Goal: Check status: Check status

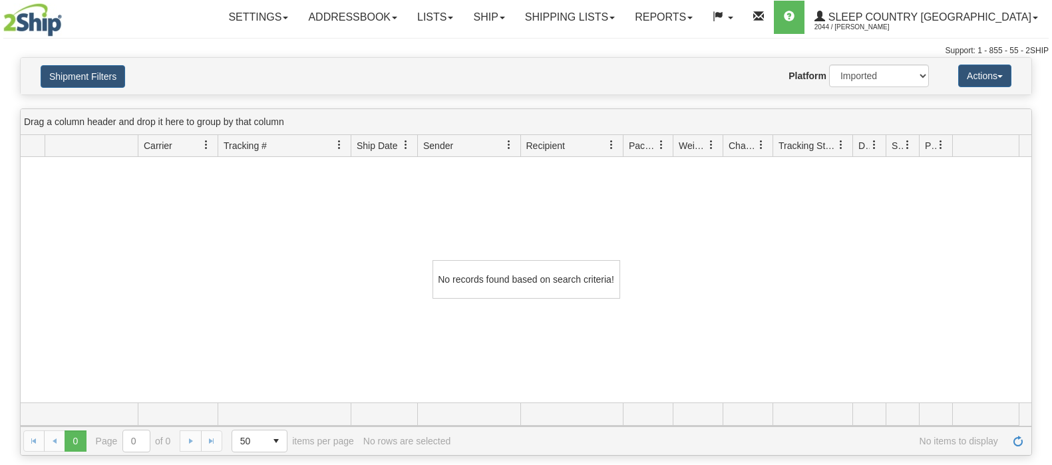
select select "1"
click at [109, 75] on button "Shipment Filters" at bounding box center [83, 76] width 84 height 23
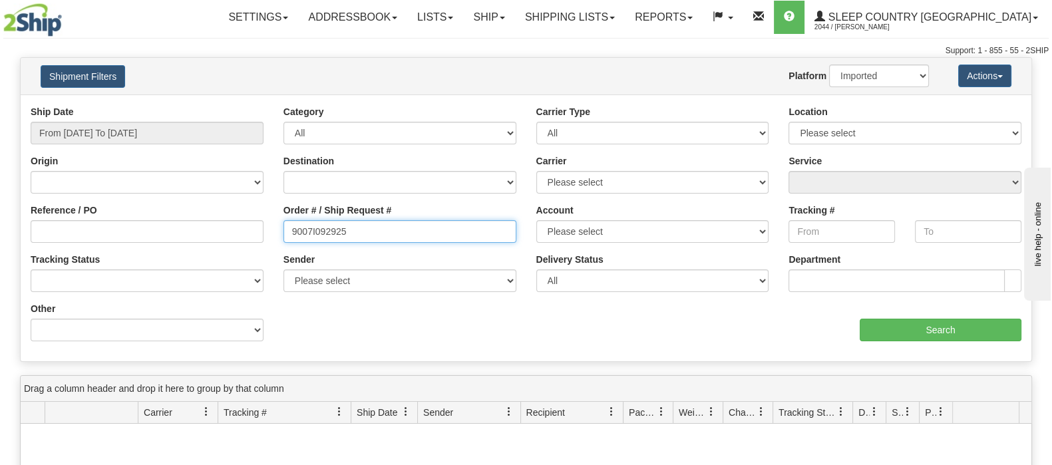
drag, startPoint x: 339, startPoint y: 228, endPoint x: 257, endPoint y: 225, distance: 81.2
click at [255, 105] on div "Reference / PO Order # / Ship Request # 9007I092925 Account Please select [GEOG…" at bounding box center [526, 105] width 1011 height 0
paste input "0I036332"
type input "9000I036332"
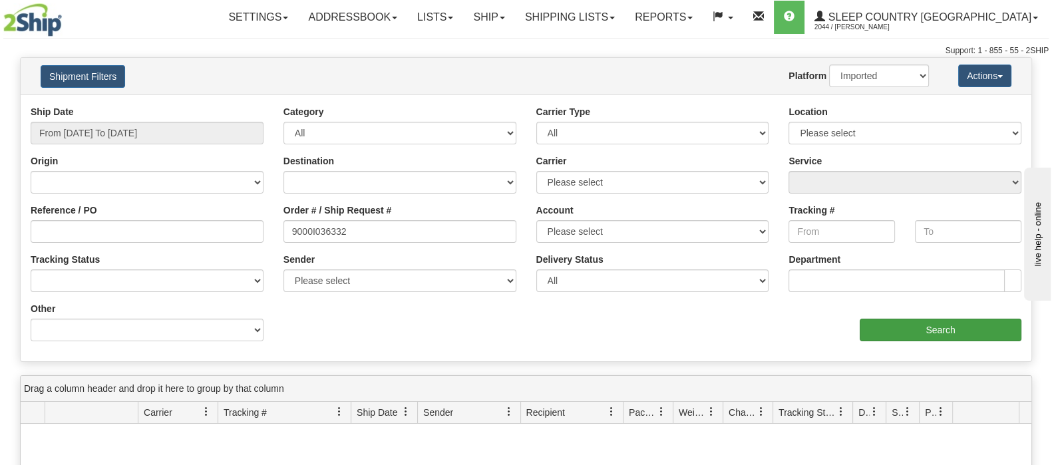
drag, startPoint x: 939, startPoint y: 315, endPoint x: 933, endPoint y: 318, distance: 7.2
click at [939, 315] on div "aaa Search" at bounding box center [779, 321] width 506 height 39
click at [921, 323] on input "Search" at bounding box center [941, 330] width 162 height 23
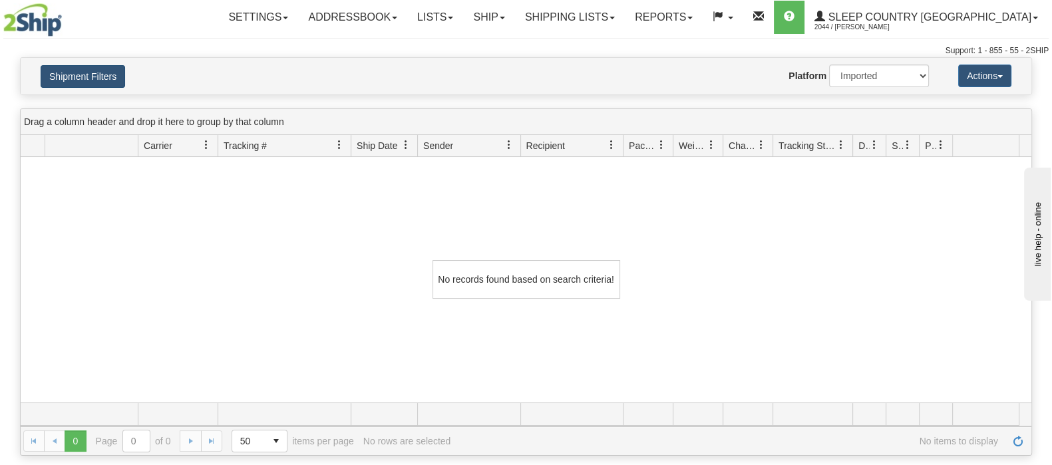
drag, startPoint x: 67, startPoint y: 63, endPoint x: 79, endPoint y: 71, distance: 15.0
click at [67, 63] on div "Shipment Filters Website Agent Nothing selected Client User Platform 2Ship Impo…" at bounding box center [526, 76] width 1011 height 37
click at [93, 75] on button "Shipment Filters" at bounding box center [83, 76] width 84 height 23
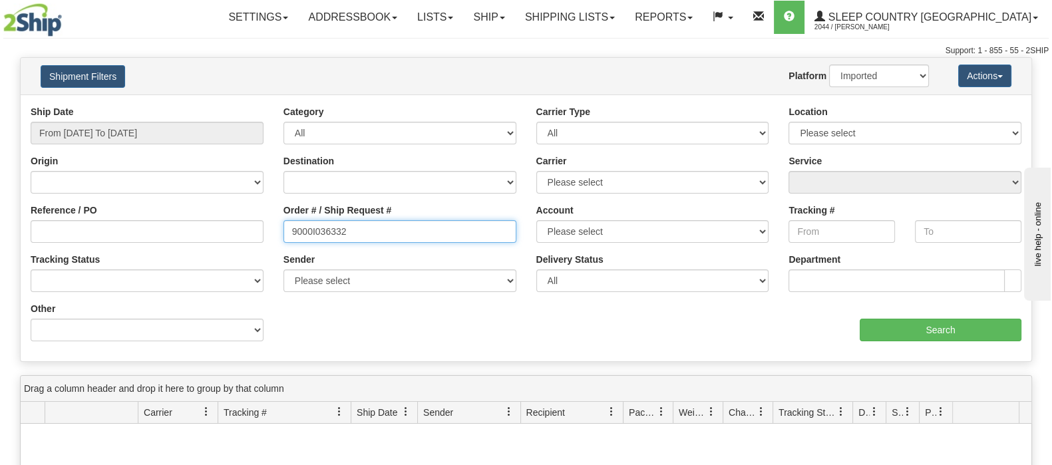
drag, startPoint x: 313, startPoint y: 234, endPoint x: 191, endPoint y: 234, distance: 121.8
click at [188, 105] on div "Reference / PO Order # / Ship Request # 9000I036332 Account Please select [GEOG…" at bounding box center [526, 105] width 1011 height 0
click at [176, 213] on div "Reference / PO" at bounding box center [147, 223] width 233 height 39
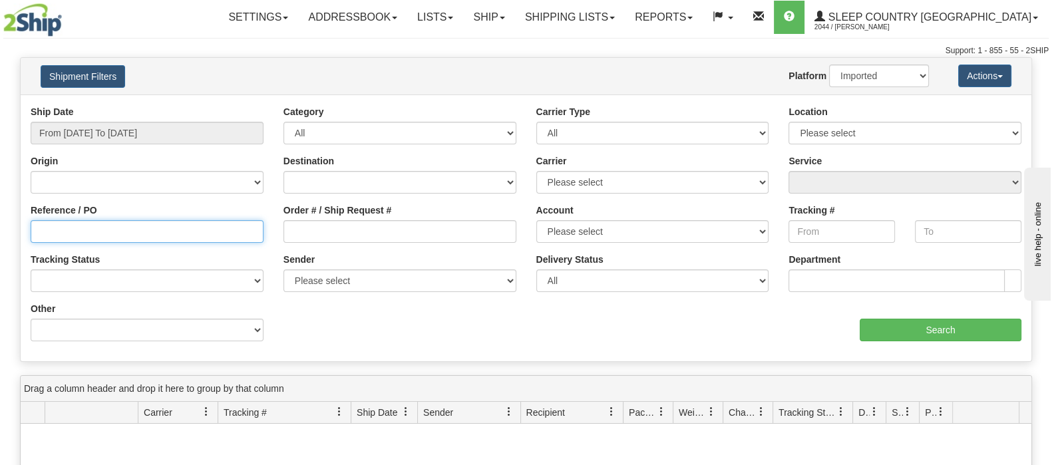
click at [196, 228] on input "Reference / PO" at bounding box center [147, 231] width 233 height 23
paste input "9000I036332"
type input "9000I036332"
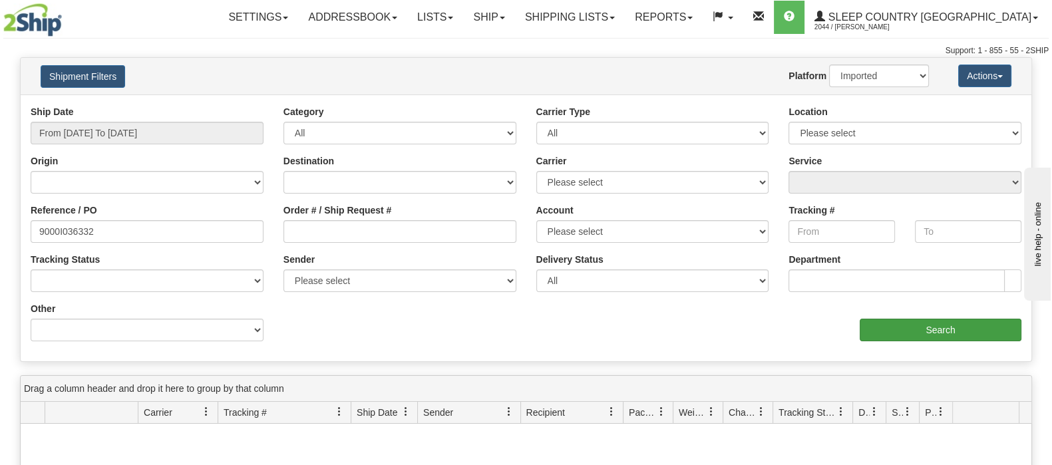
click at [914, 341] on div "Ship Date From [DATE] To [DATE] Category All Inbound Outbound Carrier Type All …" at bounding box center [526, 228] width 1011 height 246
click at [915, 331] on input "Search" at bounding box center [941, 330] width 162 height 23
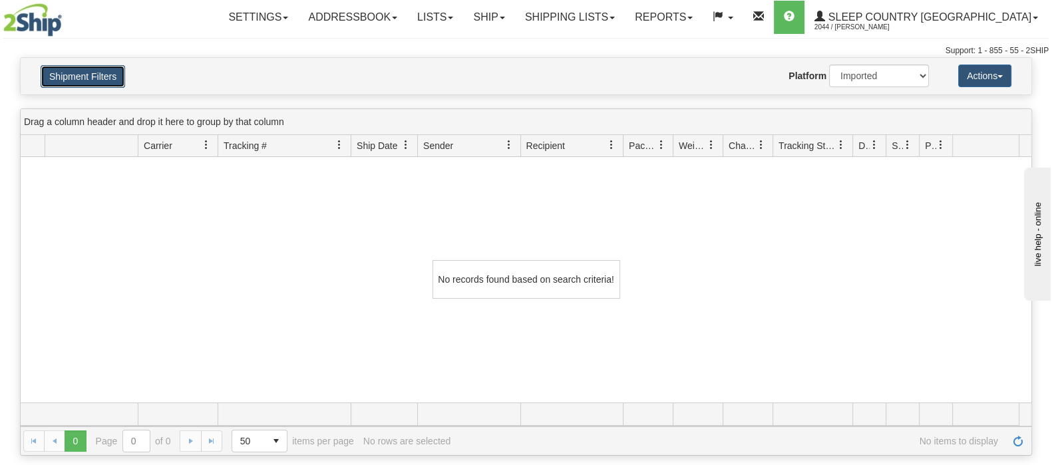
drag, startPoint x: 112, startPoint y: 72, endPoint x: 119, endPoint y: 83, distance: 12.6
click at [112, 75] on button "Shipment Filters" at bounding box center [83, 76] width 84 height 23
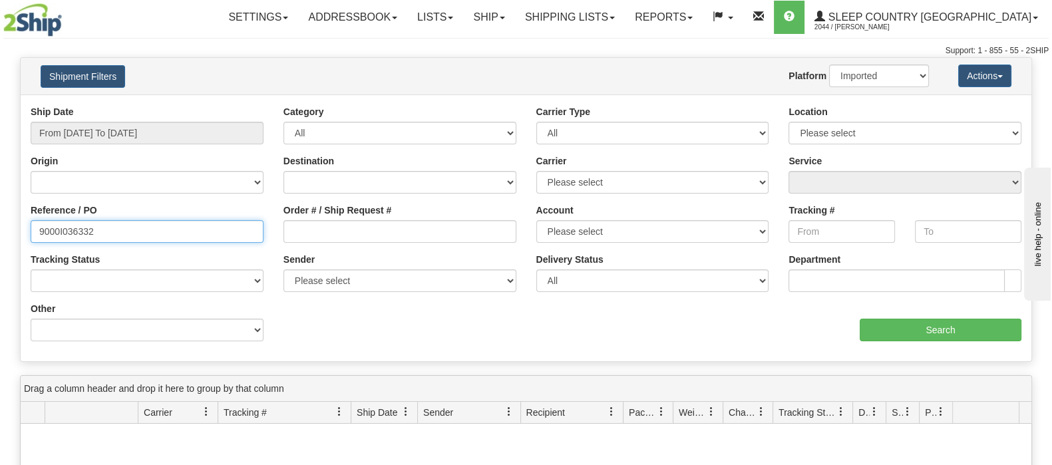
drag, startPoint x: 98, startPoint y: 228, endPoint x: -152, endPoint y: 236, distance: 250.3
click at [0, 236] on html "Upgrade Account Cancel Toggle navigation Settings New Senders" at bounding box center [526, 232] width 1052 height 465
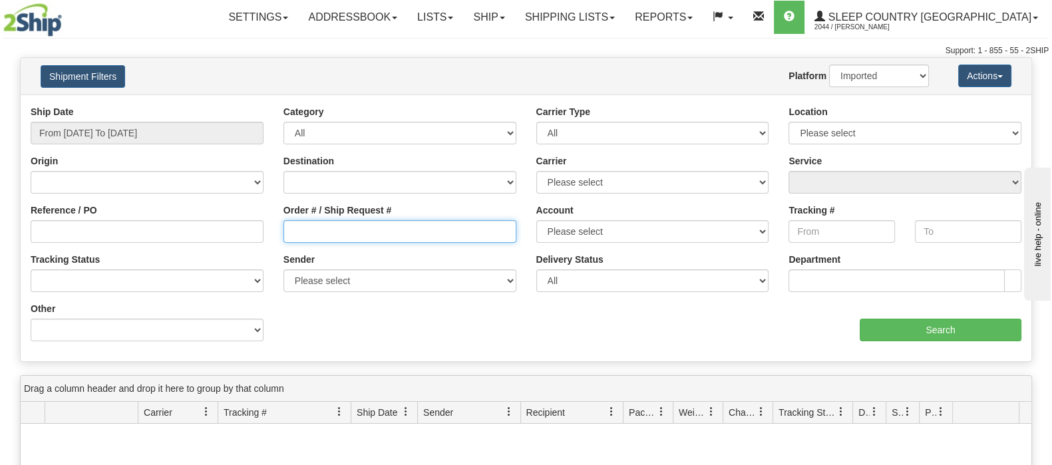
click at [435, 231] on input "Order # / Ship Request #" at bounding box center [399, 231] width 233 height 23
paste input "9000I036332"
type input "9000I036332"
click at [914, 60] on div "Shipment Filters Website Agent Nothing selected Client User Platform 2Ship Impo…" at bounding box center [526, 76] width 1011 height 37
drag, startPoint x: 914, startPoint y: 75, endPoint x: 913, endPoint y: 84, distance: 9.3
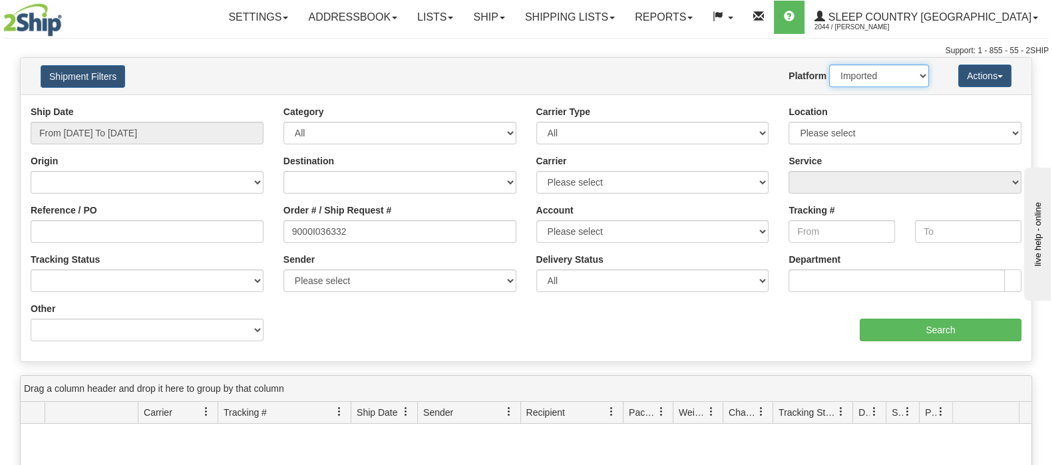
click at [914, 78] on select "2Ship Imported" at bounding box center [879, 76] width 100 height 23
select select "0"
click at [829, 65] on select "2Ship Imported" at bounding box center [879, 76] width 100 height 23
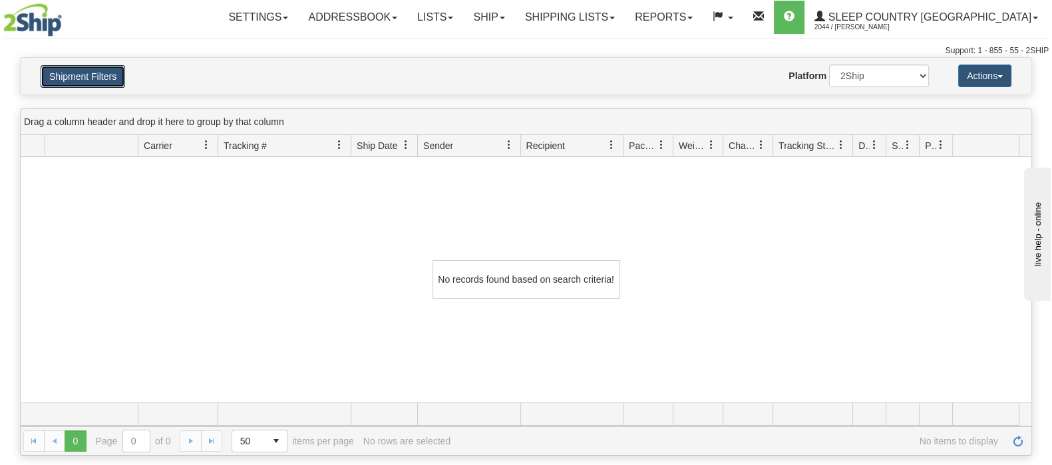
drag, startPoint x: 91, startPoint y: 75, endPoint x: 192, endPoint y: 119, distance: 109.6
click at [92, 75] on button "Shipment Filters" at bounding box center [83, 76] width 84 height 23
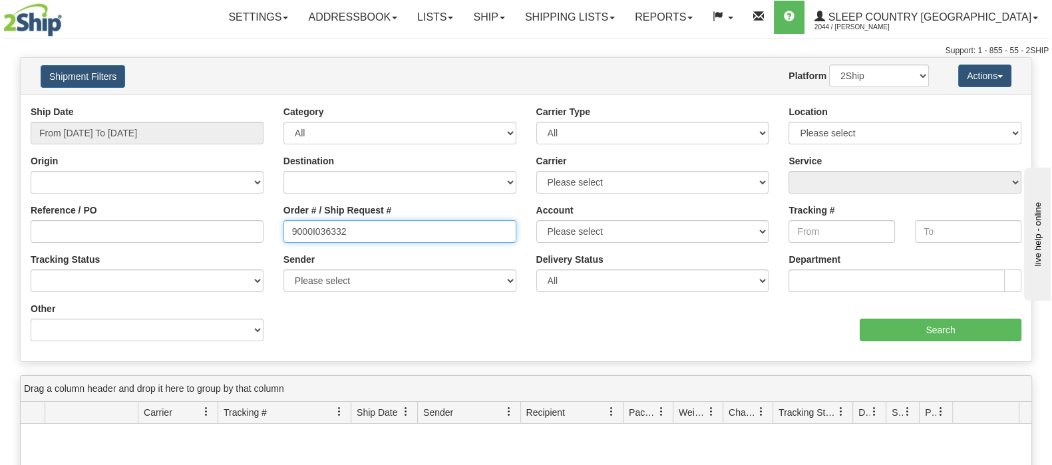
click at [431, 231] on input "9000I036332" at bounding box center [399, 231] width 233 height 23
drag, startPoint x: 325, startPoint y: 232, endPoint x: 169, endPoint y: 239, distance: 155.8
click at [167, 105] on div "Reference / PO Order # / Ship Request # 9000I036332 Account Please select [GEOG…" at bounding box center [526, 105] width 1011 height 0
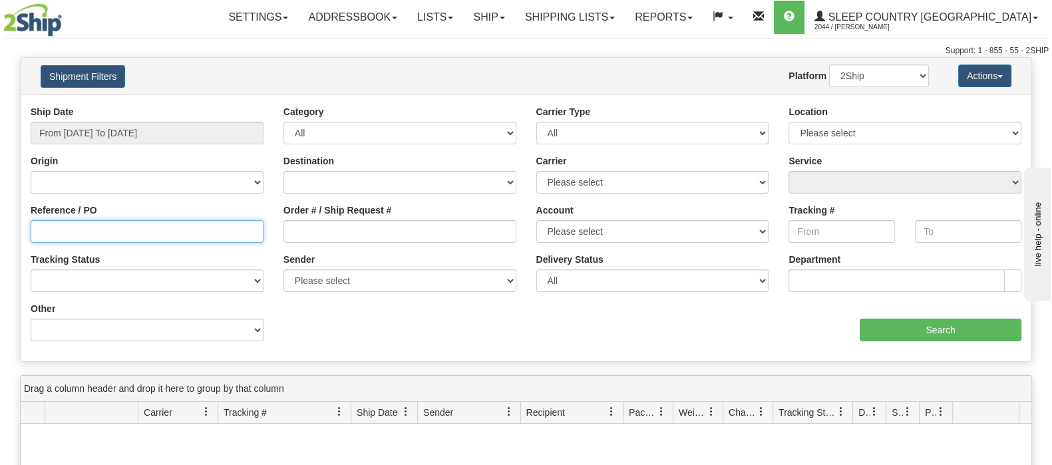
click at [169, 240] on input "Reference / PO" at bounding box center [147, 231] width 233 height 23
paste input "9000I036332"
type input "9000I036332"
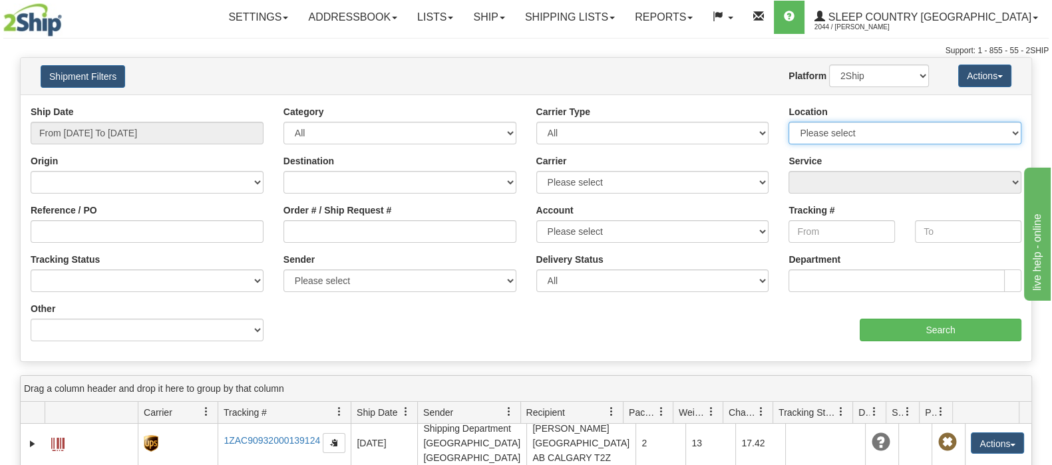
drag, startPoint x: 882, startPoint y: 128, endPoint x: 885, endPoint y: 138, distance: 11.2
click at [882, 128] on select "Please select [GEOGRAPHIC_DATA] 921 922 93 94 97 390 915 916 98 902 95 96 90 91…" at bounding box center [904, 133] width 233 height 23
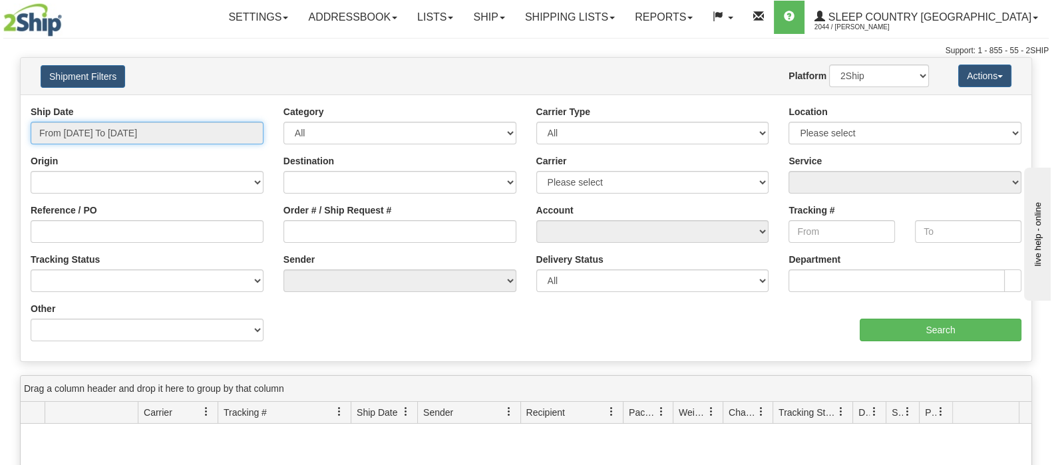
drag, startPoint x: 126, startPoint y: 121, endPoint x: 128, endPoint y: 131, distance: 10.2
click at [126, 122] on input "From [DATE] To [DATE]" at bounding box center [147, 133] width 233 height 23
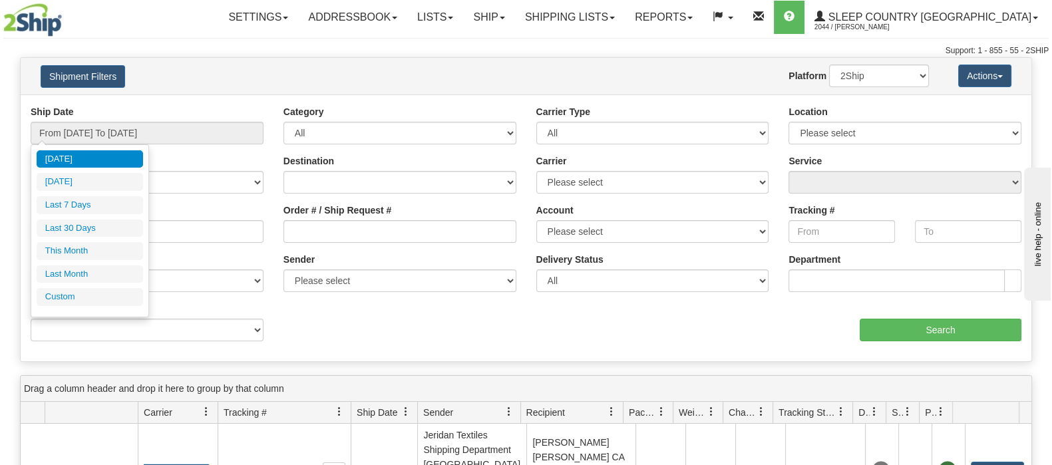
click at [106, 240] on ul "Today Yesterday Last 7 Days Last 30 Days This Month Last Month Custom" at bounding box center [90, 228] width 106 height 156
click at [104, 244] on li "This Month" at bounding box center [90, 251] width 106 height 18
type input "From 09/01/2025 To 09/30/2025"
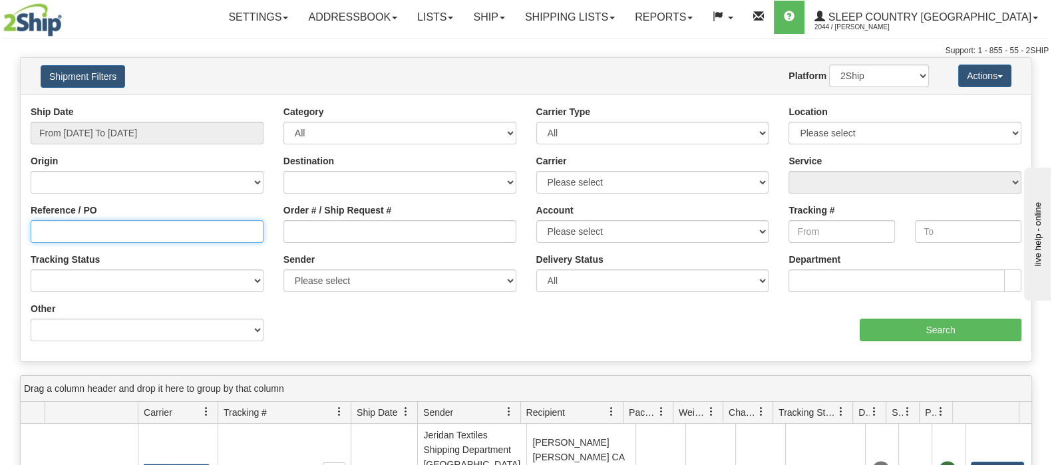
click at [180, 227] on input "Reference / PO" at bounding box center [147, 231] width 233 height 23
paste input "1056473"
type input "1056473"
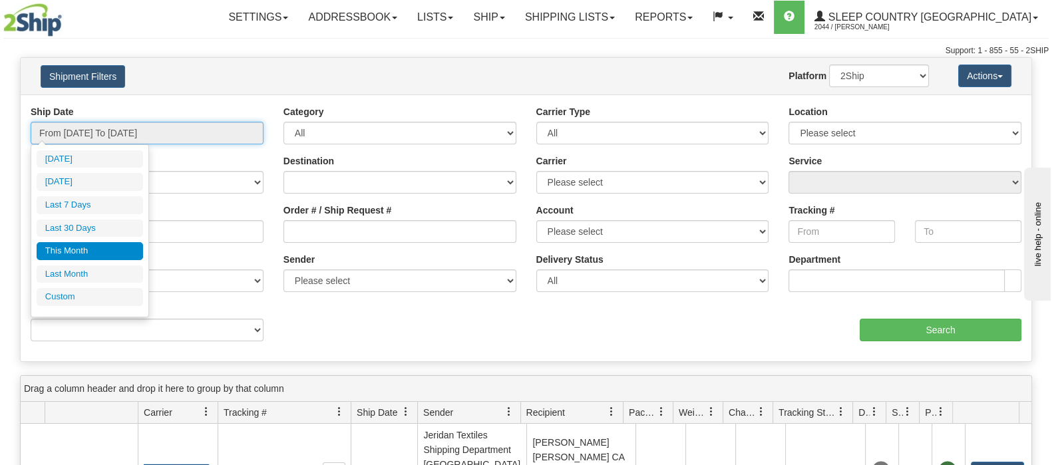
click at [117, 138] on input "From 09/01/2025 To 09/30/2025" at bounding box center [147, 133] width 233 height 23
click at [109, 220] on li "Last 30 Days" at bounding box center [90, 229] width 106 height 18
type input "From [DATE] To [DATE]"
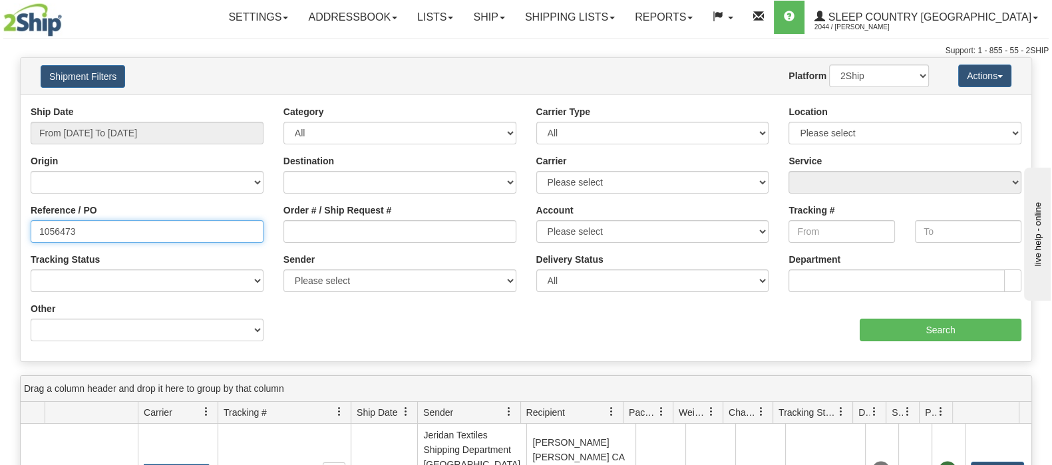
drag, startPoint x: 118, startPoint y: 231, endPoint x: 0, endPoint y: 228, distance: 117.8
click at [0, 228] on html "Upgrade Account Cancel Toggle navigation Settings New Senders" at bounding box center [526, 232] width 1052 height 465
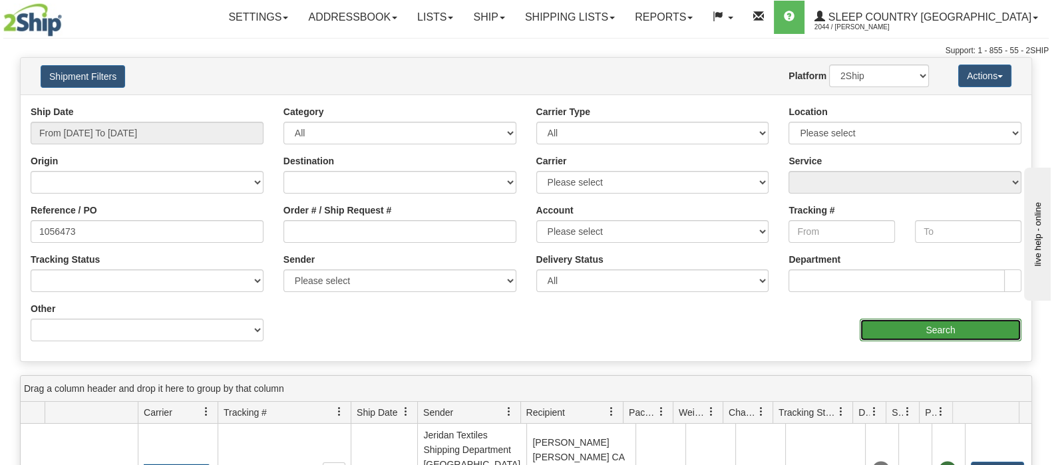
click at [874, 327] on input "Search" at bounding box center [941, 330] width 162 height 23
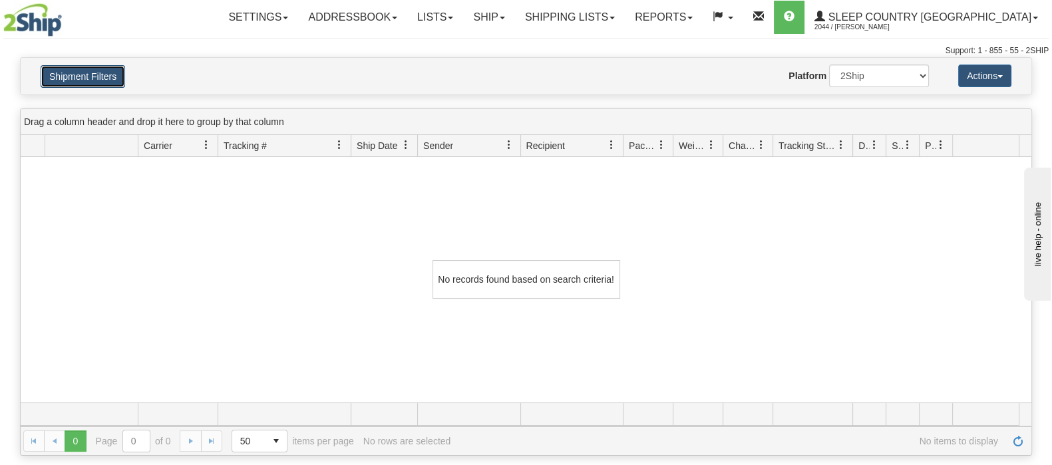
click at [102, 78] on button "Shipment Filters" at bounding box center [83, 76] width 84 height 23
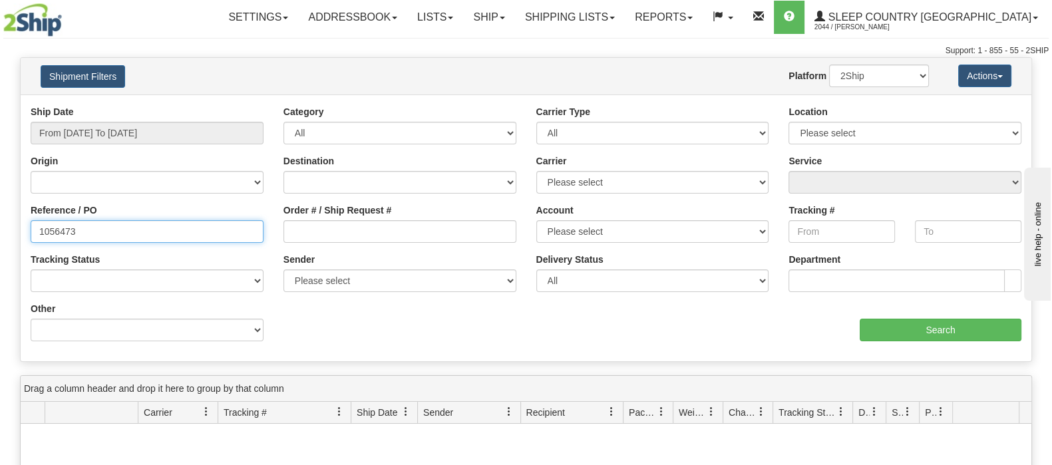
click at [210, 234] on input "1056473" at bounding box center [147, 231] width 233 height 23
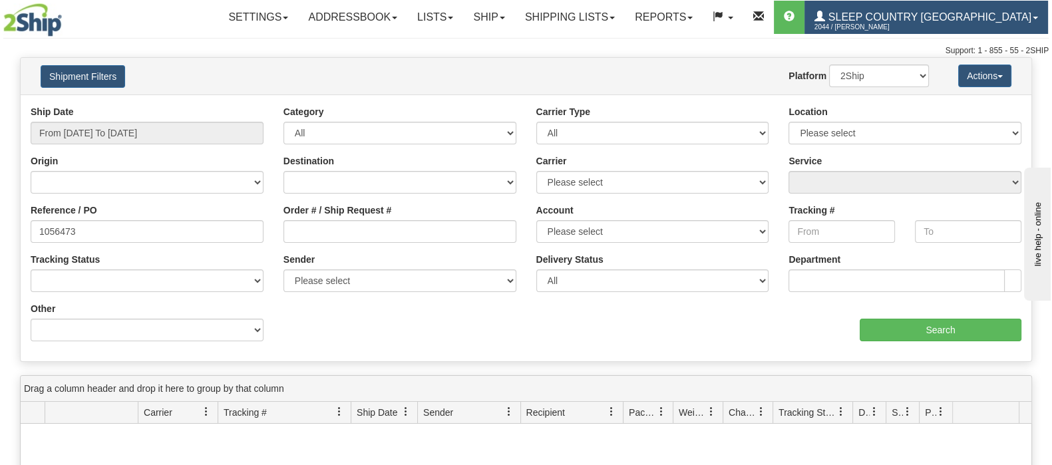
click at [1000, 19] on span "Sleep Country [GEOGRAPHIC_DATA]" at bounding box center [928, 16] width 206 height 11
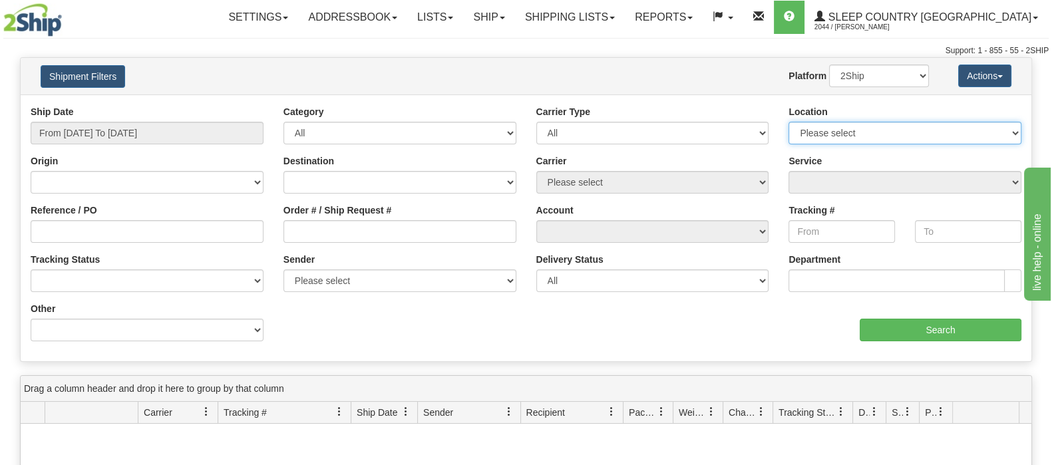
click at [845, 124] on select "Please select [GEOGRAPHIC_DATA] 921 922 93 94 97 390 915 916 98 902 95 96 90 91…" at bounding box center [904, 133] width 233 height 23
